Goal: Register for event/course

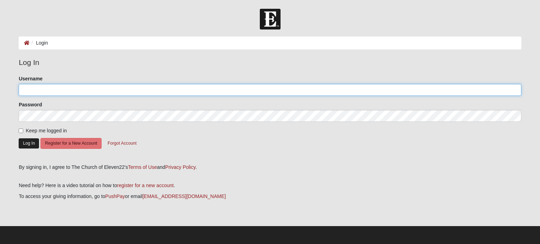
type input "adriancark"
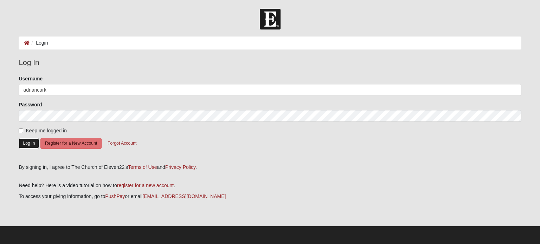
click at [24, 142] on button "Log In" at bounding box center [29, 144] width 20 height 10
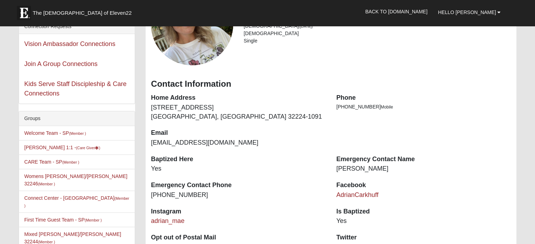
scroll to position [176, 0]
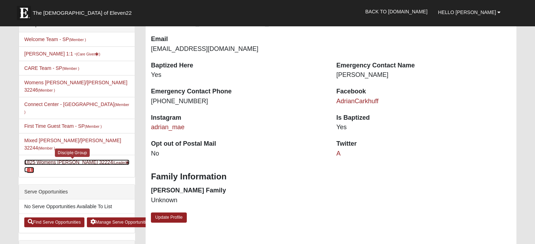
click at [61, 160] on link "1825 Womens Carkhuff 32224 (Leader ) 1" at bounding box center [76, 166] width 105 height 13
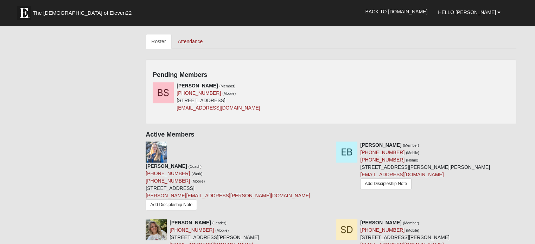
scroll to position [316, 0]
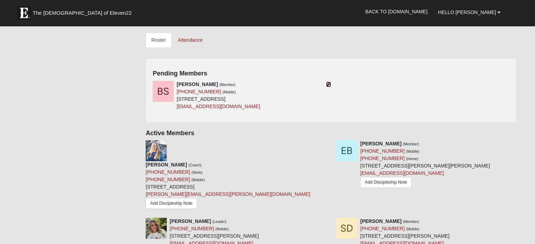
click at [330, 82] on icon at bounding box center [328, 84] width 5 height 5
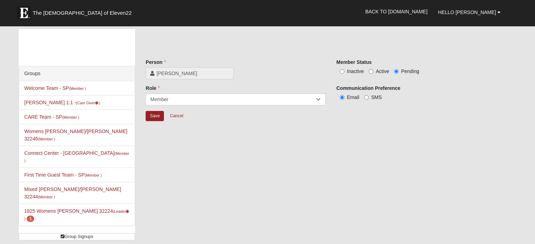
click at [371, 69] on label "Active" at bounding box center [378, 71] width 20 height 7
click at [371, 69] on input "Active" at bounding box center [370, 71] width 5 height 5
radio input "true"
click at [159, 114] on input "Save" at bounding box center [155, 116] width 18 height 10
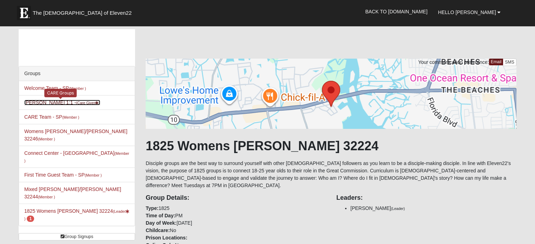
click at [46, 102] on link "Adrian Carkhuff 1:1 - (Care Giver )" at bounding box center [62, 103] width 76 height 6
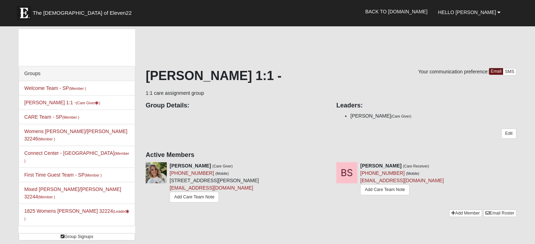
click at [521, 166] on form "The [DEMOGRAPHIC_DATA] of Eleven22 Hello [PERSON_NAME] My Account Log Out Back …" at bounding box center [267, 218] width 535 height 418
click at [517, 166] on icon at bounding box center [519, 165] width 5 height 5
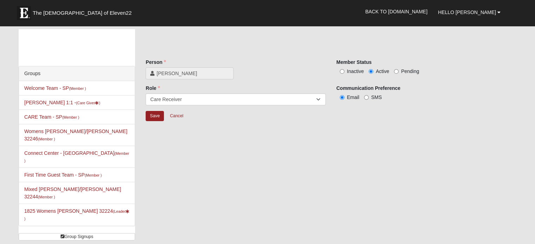
click at [358, 71] on span "Inactive" at bounding box center [355, 72] width 17 height 6
click at [344, 71] on input "Inactive" at bounding box center [342, 71] width 5 height 5
radio input "true"
click at [158, 114] on input "Save" at bounding box center [155, 116] width 18 height 10
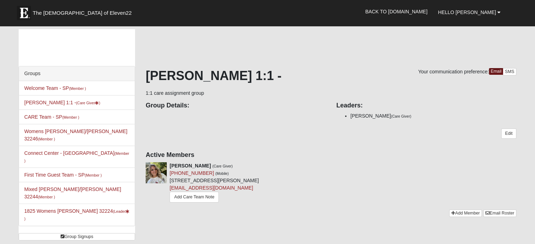
click at [46, 149] on li "Connect Center - SP (Member ) Serving Team" at bounding box center [77, 157] width 116 height 22
click at [49, 150] on link "Connect Center - SP (Member )" at bounding box center [76, 156] width 105 height 13
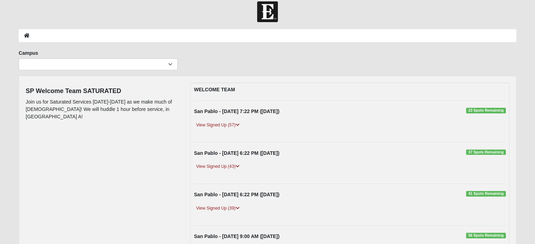
scroll to position [179, 0]
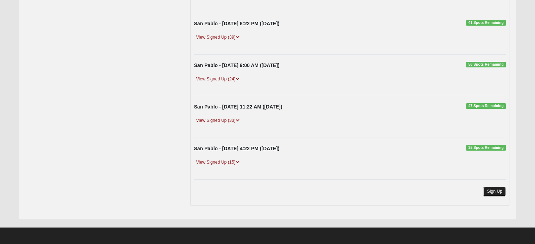
click at [490, 191] on link "Sign Up" at bounding box center [494, 191] width 23 height 9
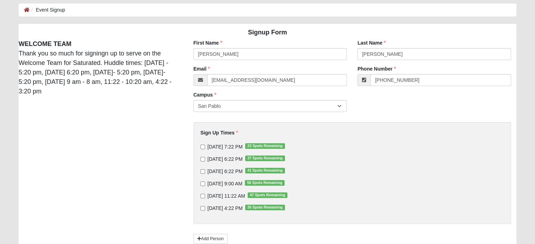
scroll to position [84, 0]
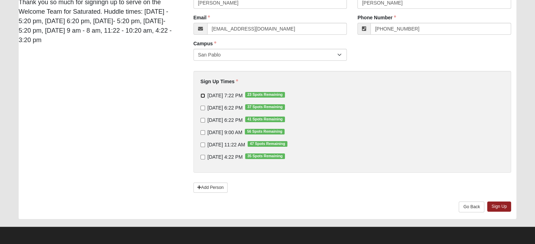
click at [202, 94] on input "9/11/2025 7:22 PM 23 Spots Remaining" at bounding box center [202, 96] width 5 height 5
checkbox input "true"
click at [202, 132] on input "9/14/2025 9:00 AM 56 Spots Remaining" at bounding box center [202, 132] width 5 height 5
checkbox input "true"
click at [201, 119] on input "9/13/2025 6:22 PM 41 Spots Remaining" at bounding box center [202, 120] width 5 height 5
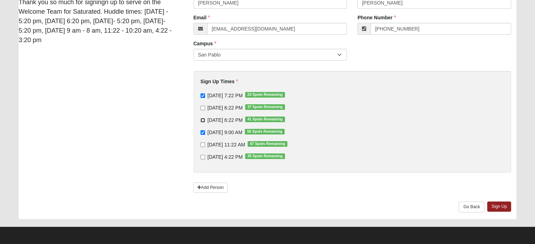
checkbox input "true"
click at [503, 208] on link "Sign Up" at bounding box center [499, 207] width 24 height 10
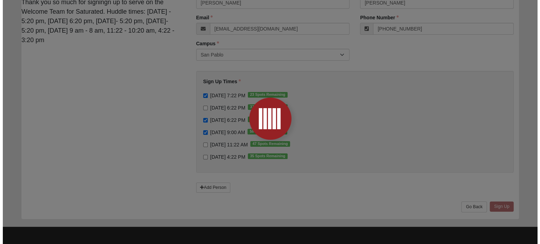
scroll to position [0, 0]
